Goal: Information Seeking & Learning: Check status

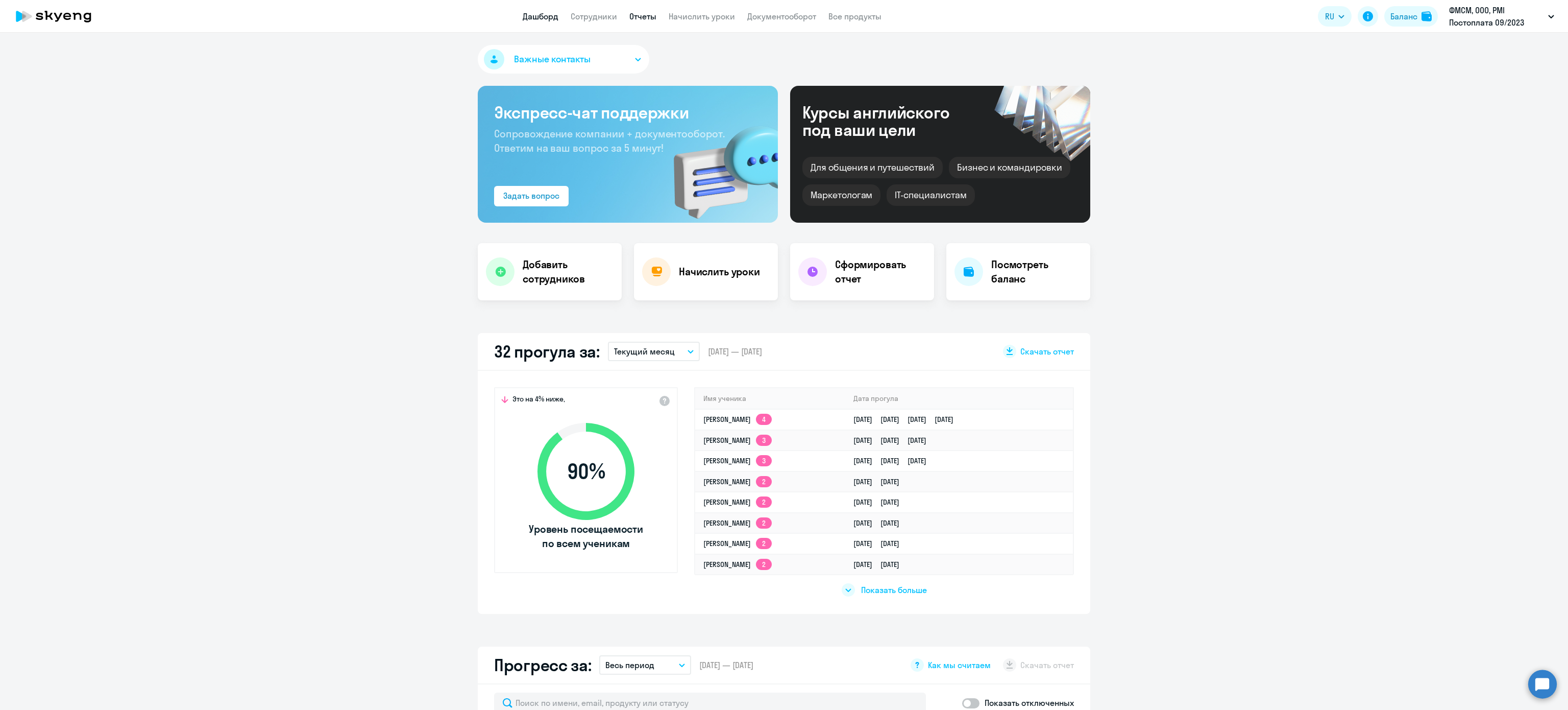
click at [645, 20] on link "Отчеты" at bounding box center [643, 16] width 27 height 10
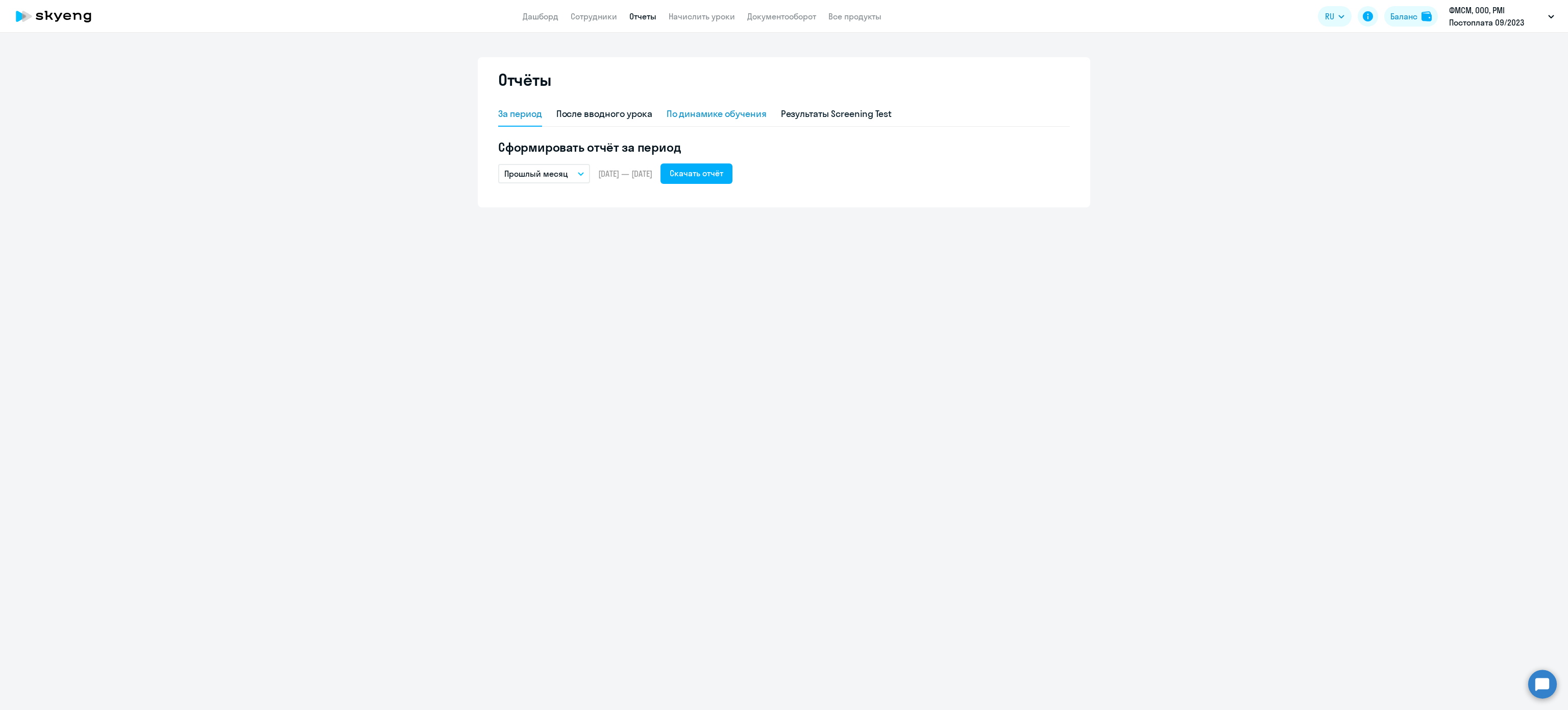
click at [691, 110] on div "По динамике обучения" at bounding box center [716, 114] width 100 height 13
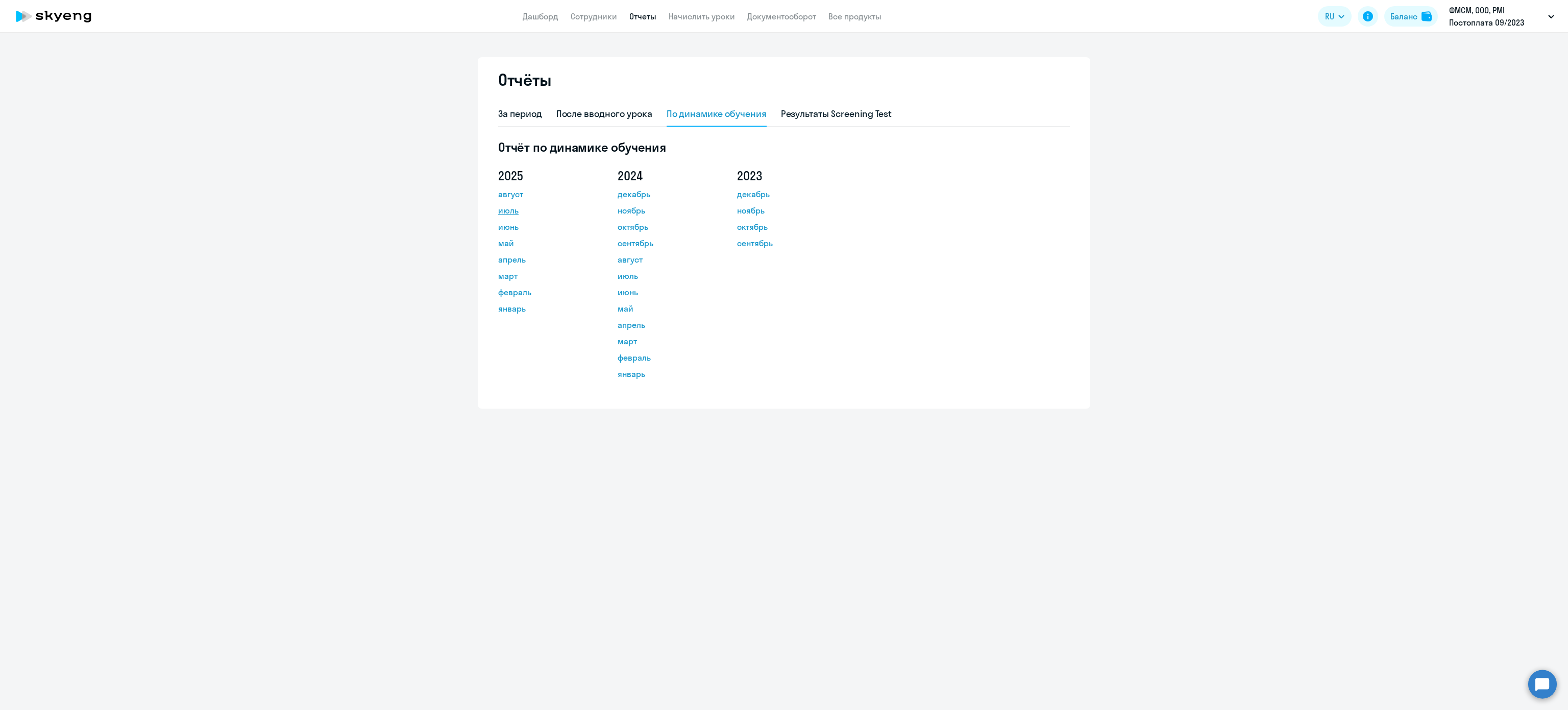
click at [514, 214] on link "июль" at bounding box center [544, 210] width 92 height 12
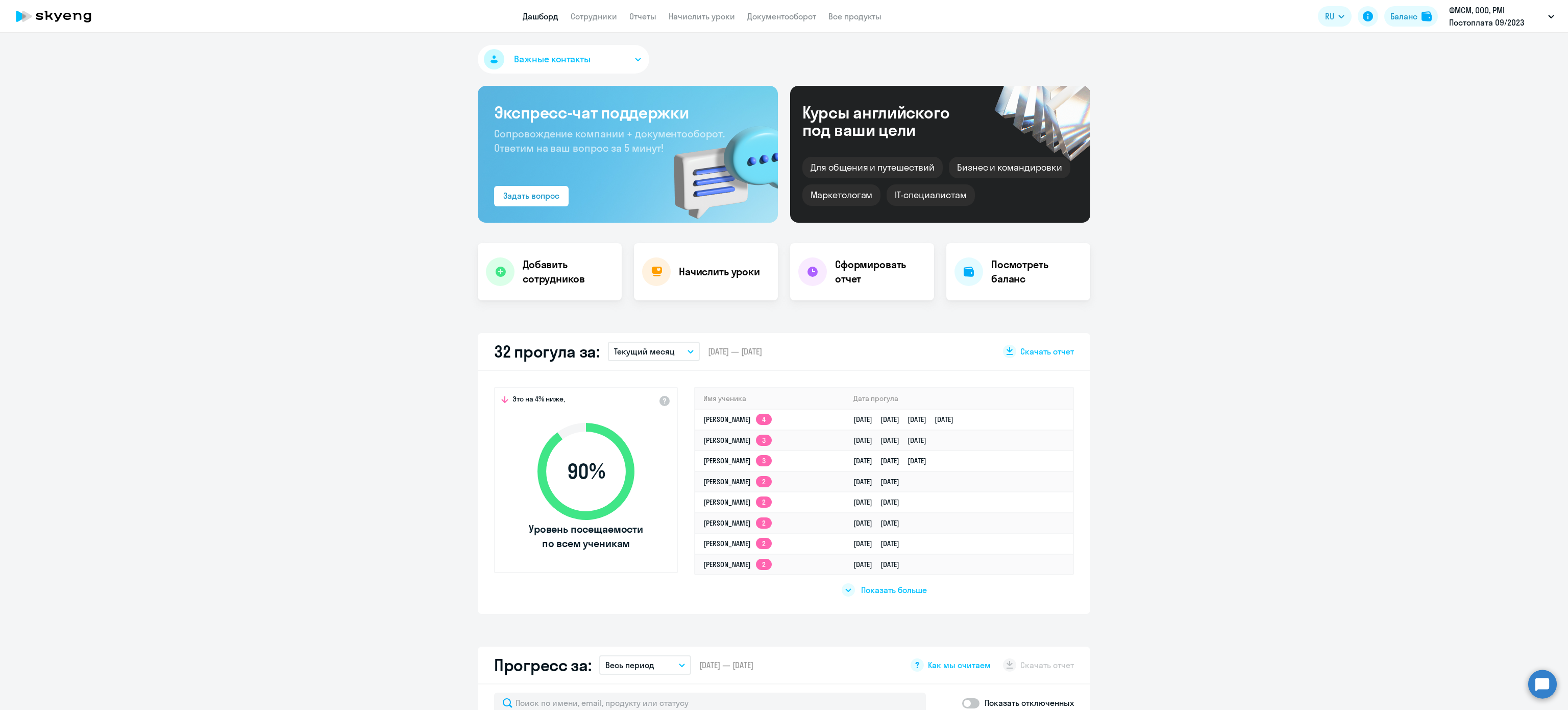
click at [903, 596] on div "Показать больше" at bounding box center [884, 590] width 85 height 13
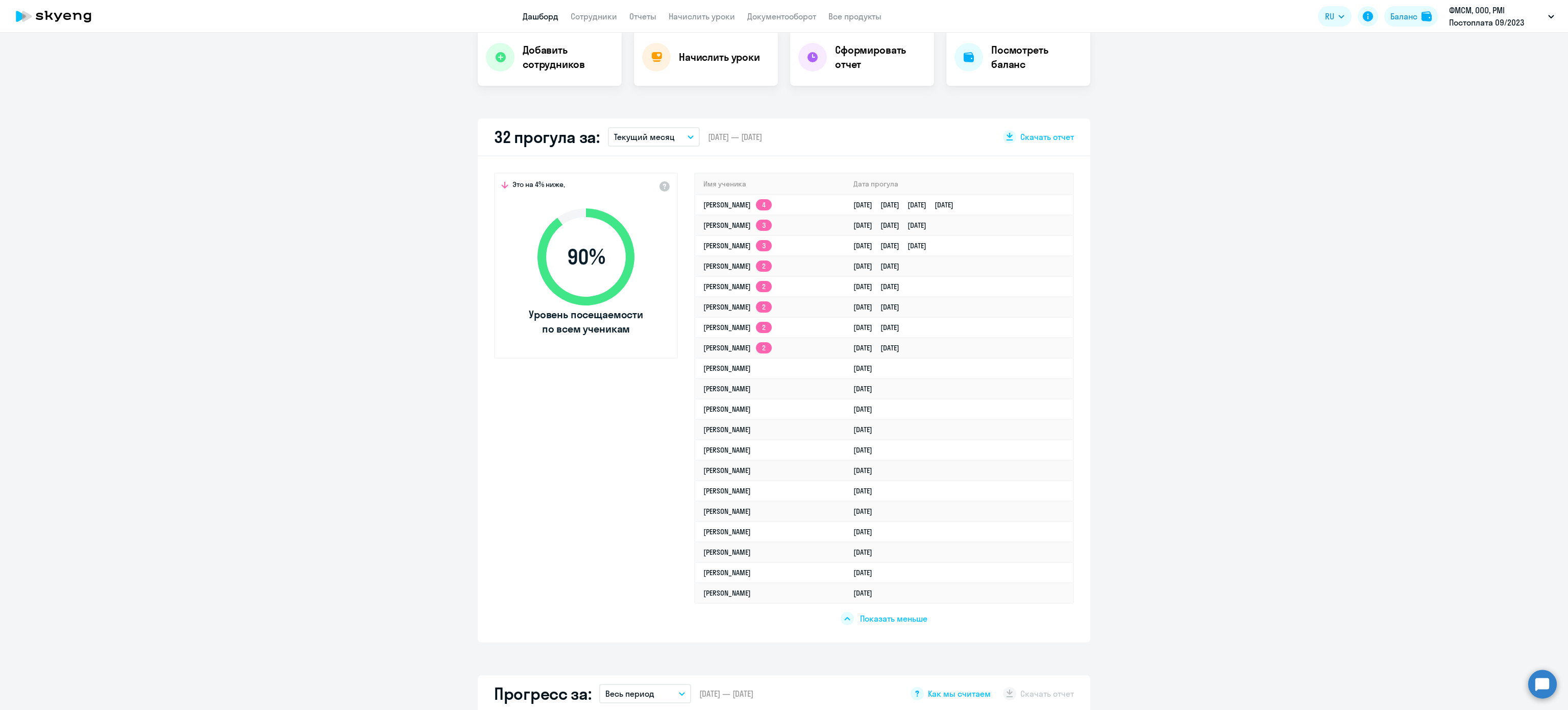
scroll to position [204, 0]
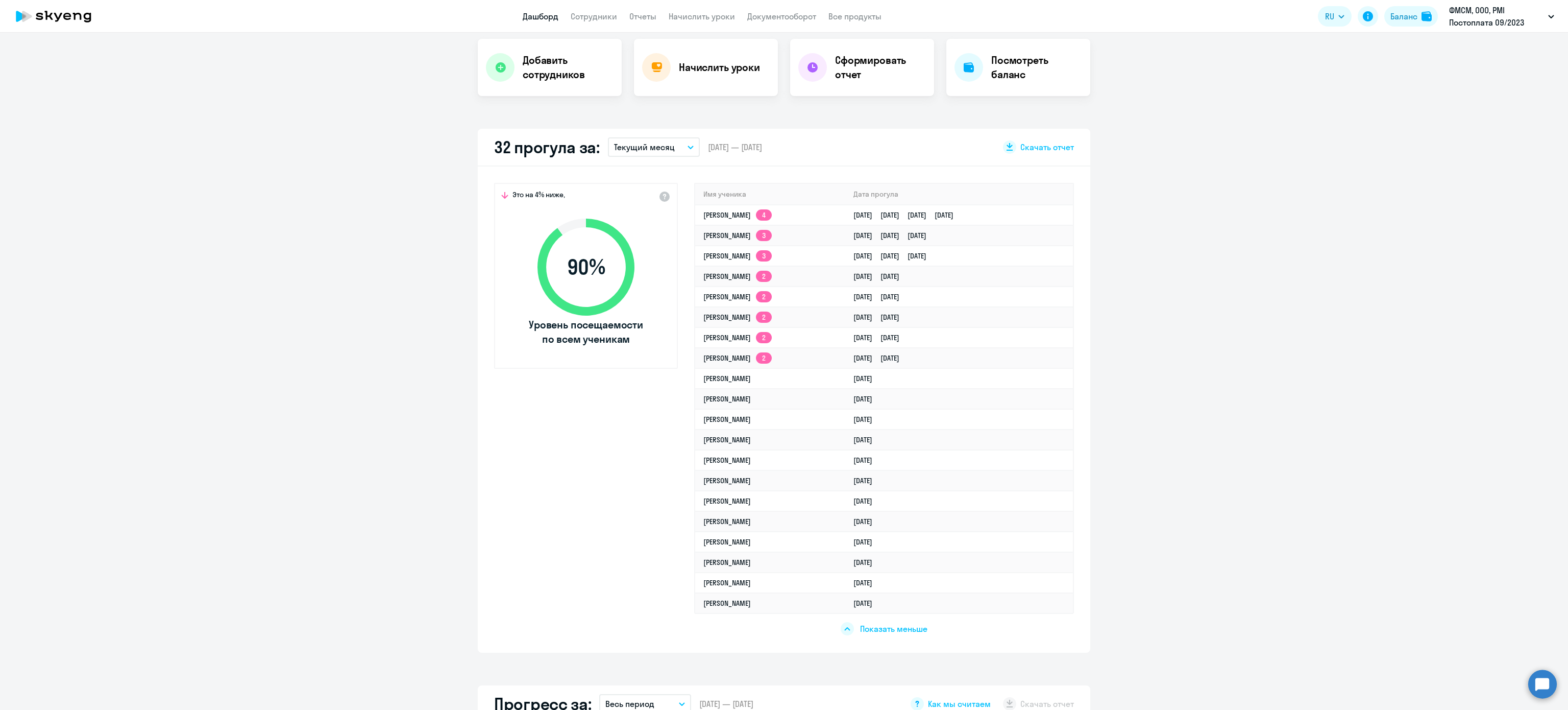
select select "30"
